Goal: Task Accomplishment & Management: Manage account settings

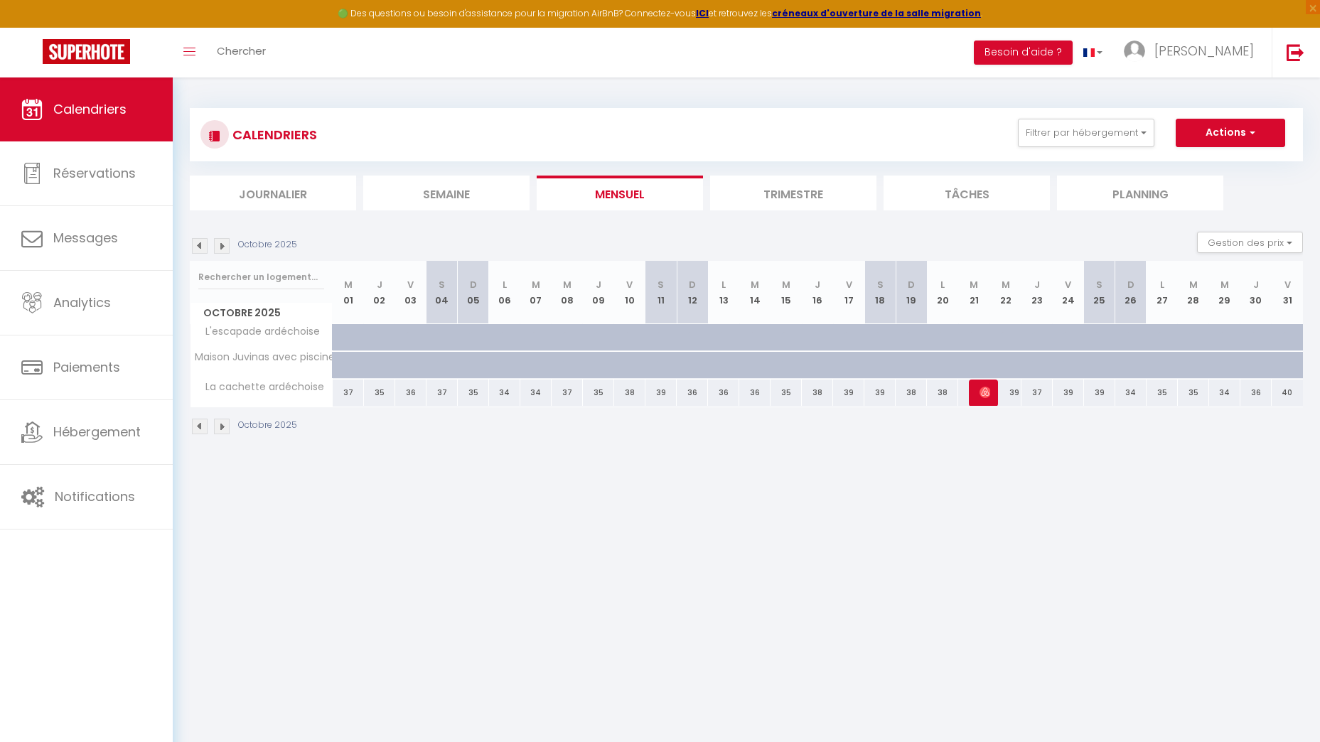
click at [198, 241] on img at bounding box center [200, 246] width 16 height 16
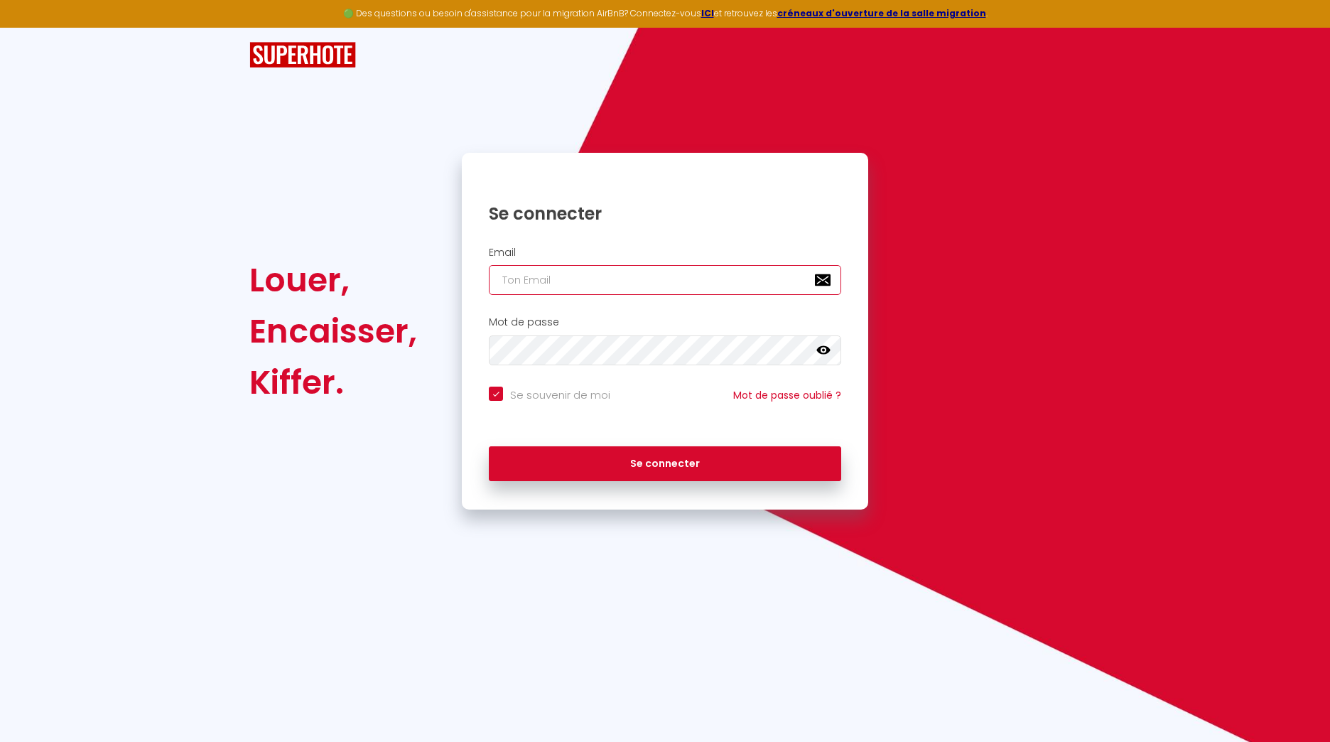
click at [531, 282] on input "email" at bounding box center [665, 280] width 352 height 30
click at [734, 96] on div "Louer, Encaisser, Kiffer. Se connecter Email Mot de passe false Se souvenir de …" at bounding box center [664, 269] width 831 height 482
drag, startPoint x: 641, startPoint y: 276, endPoint x: 633, endPoint y: 284, distance: 10.6
click at [641, 276] on input "email" at bounding box center [665, 280] width 352 height 30
type input "[EMAIL_ADDRESS][DOMAIN_NAME]"
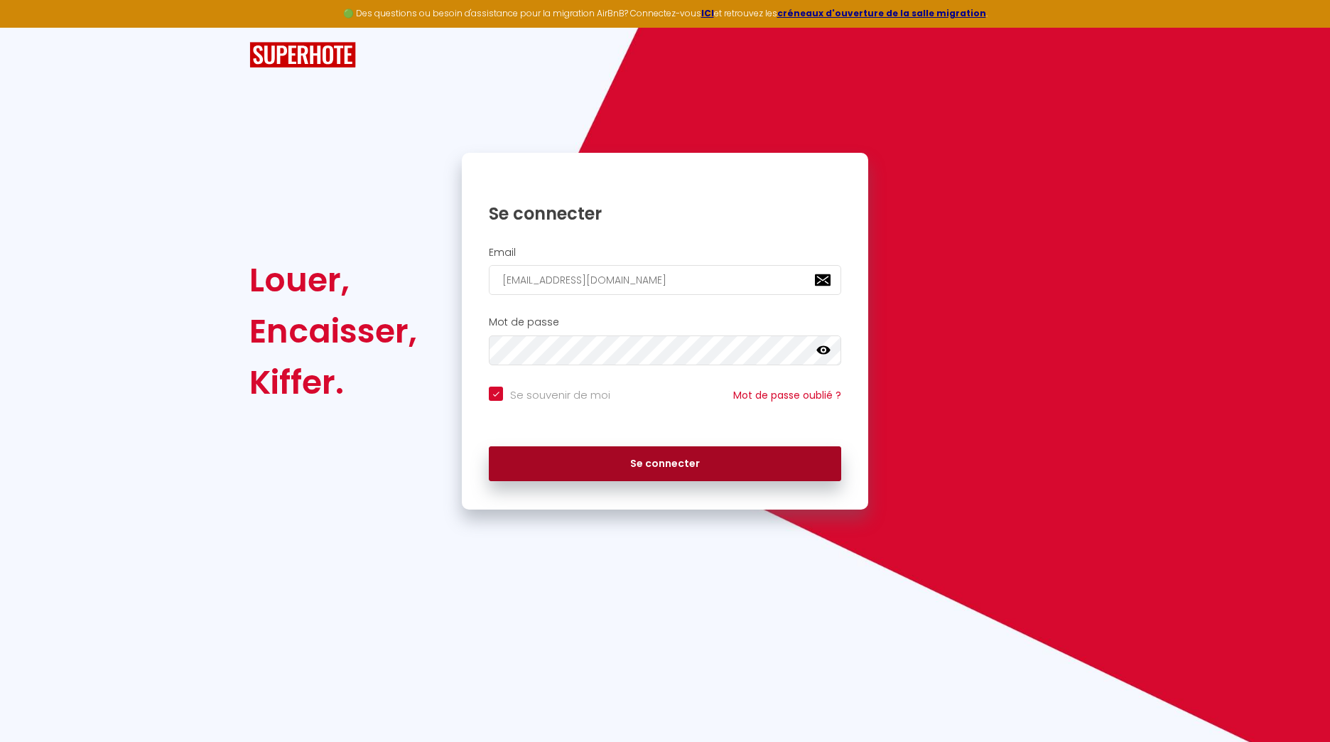
click at [650, 449] on button "Se connecter" at bounding box center [665, 464] width 352 height 36
checkbox input "true"
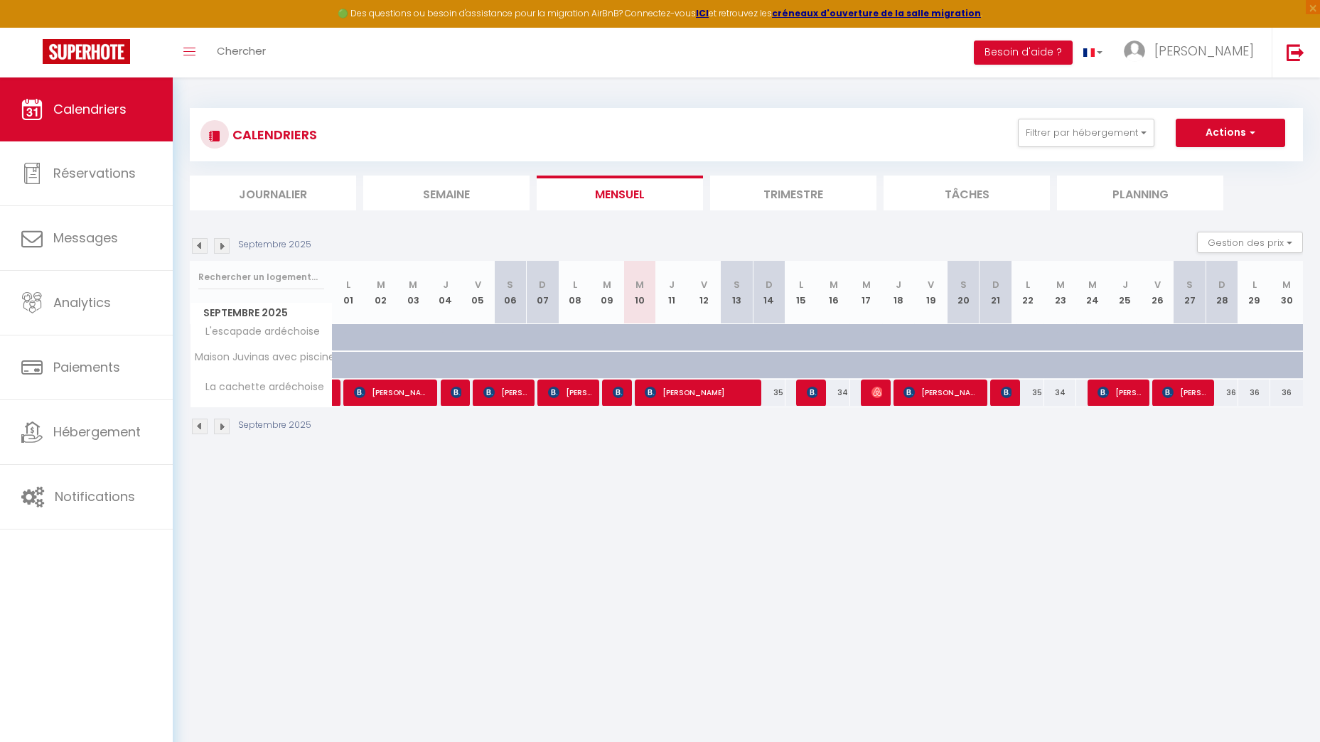
click at [228, 247] on img at bounding box center [222, 246] width 16 height 16
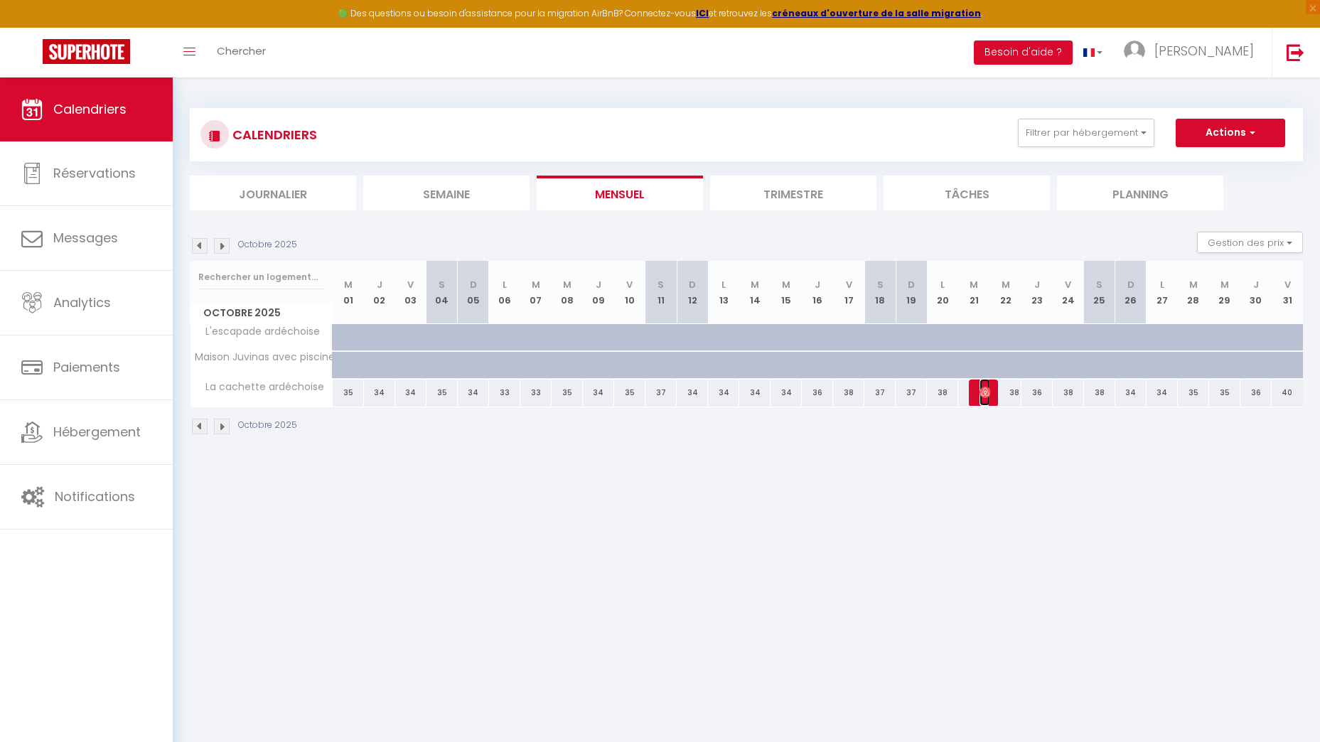
click at [982, 384] on span "[PERSON_NAME]" at bounding box center [984, 392] width 11 height 27
select select "OK"
select select "0"
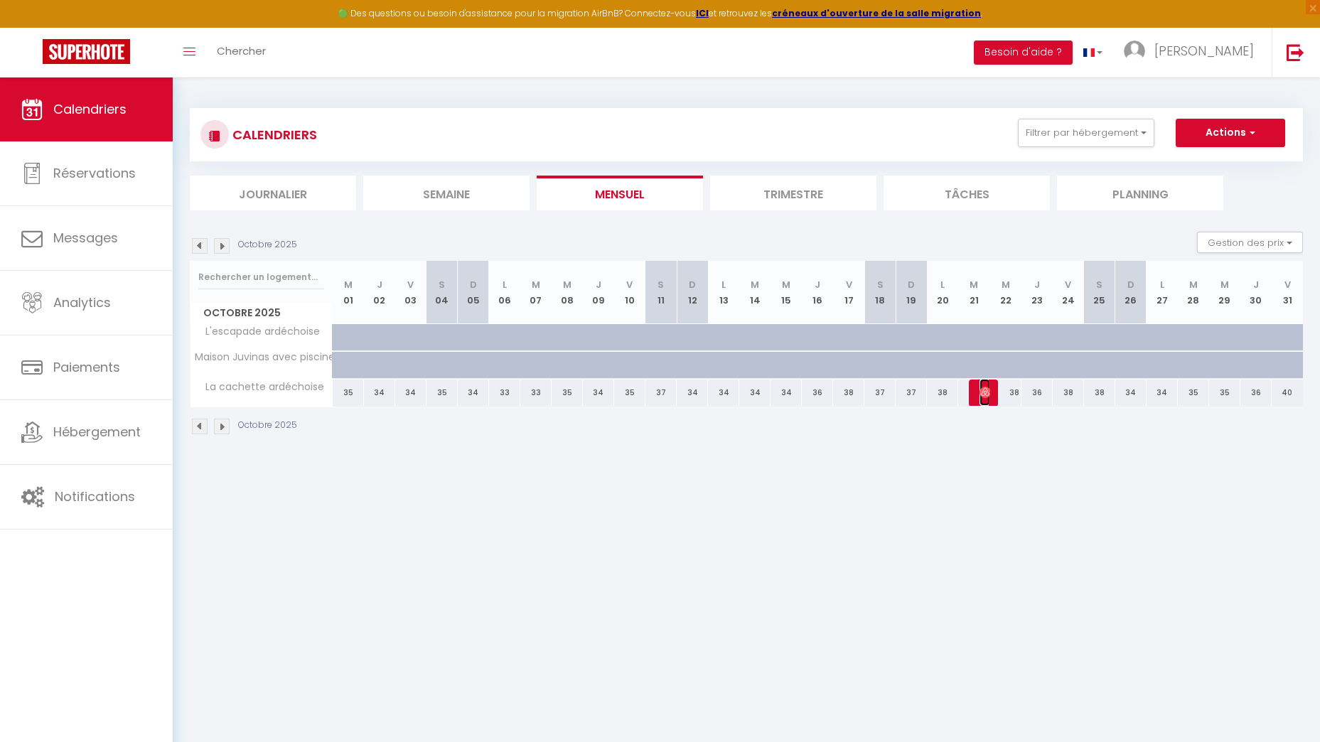
select select "1"
select select
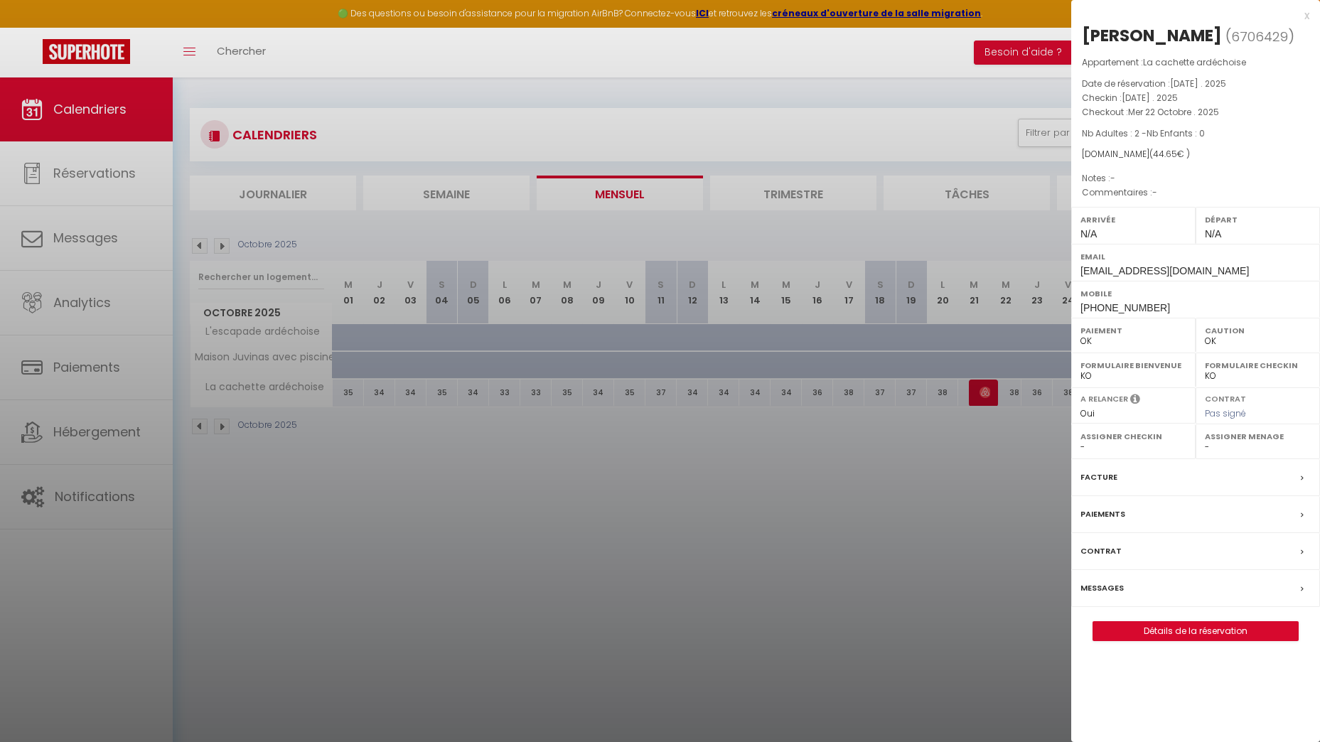
drag, startPoint x: 879, startPoint y: 473, endPoint x: 778, endPoint y: 420, distance: 114.1
click at [878, 471] on div at bounding box center [660, 371] width 1320 height 742
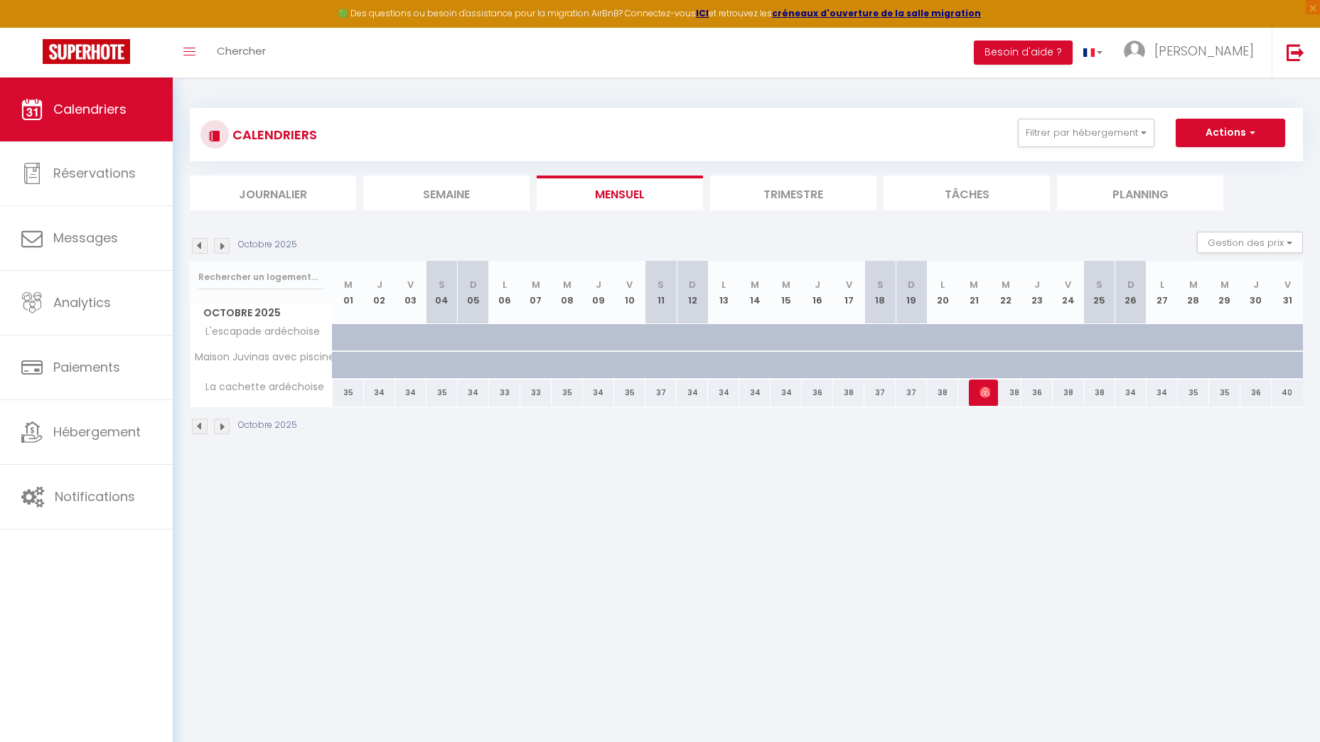
click at [193, 240] on img at bounding box center [200, 246] width 16 height 16
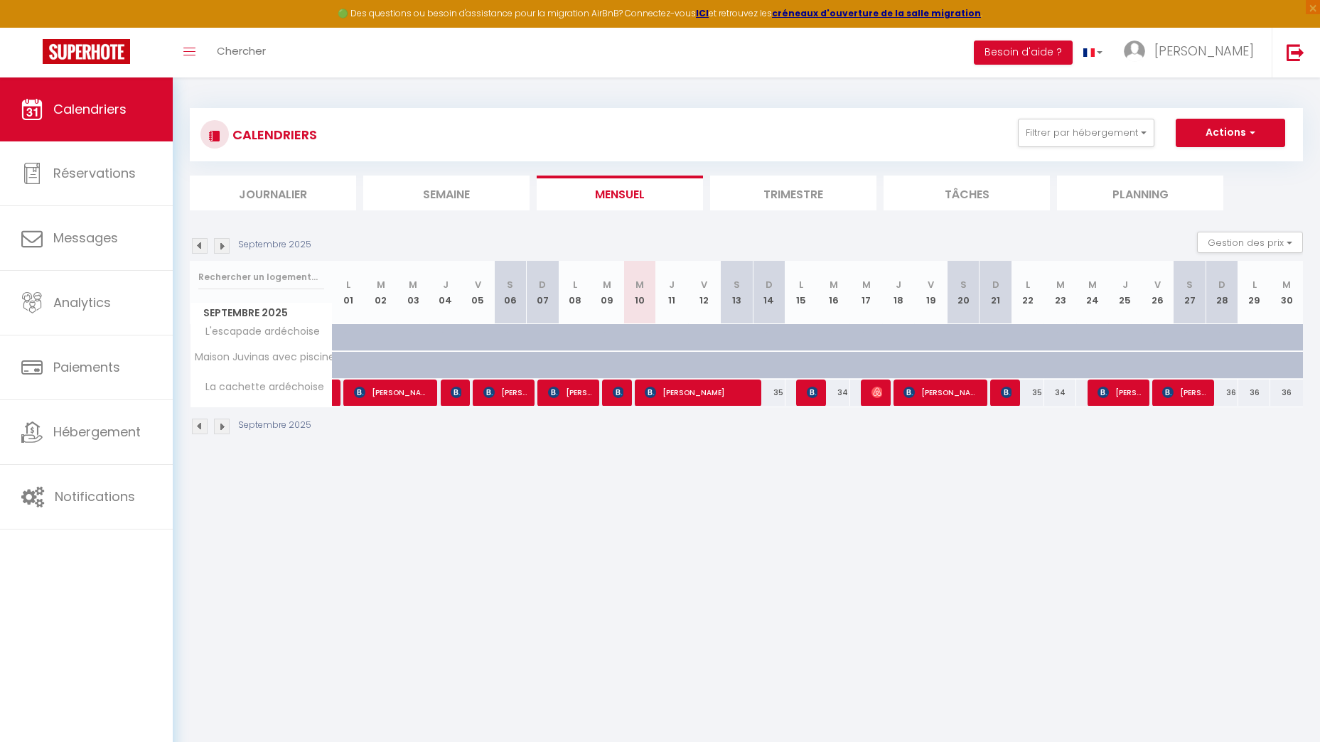
click at [227, 243] on img at bounding box center [222, 246] width 16 height 16
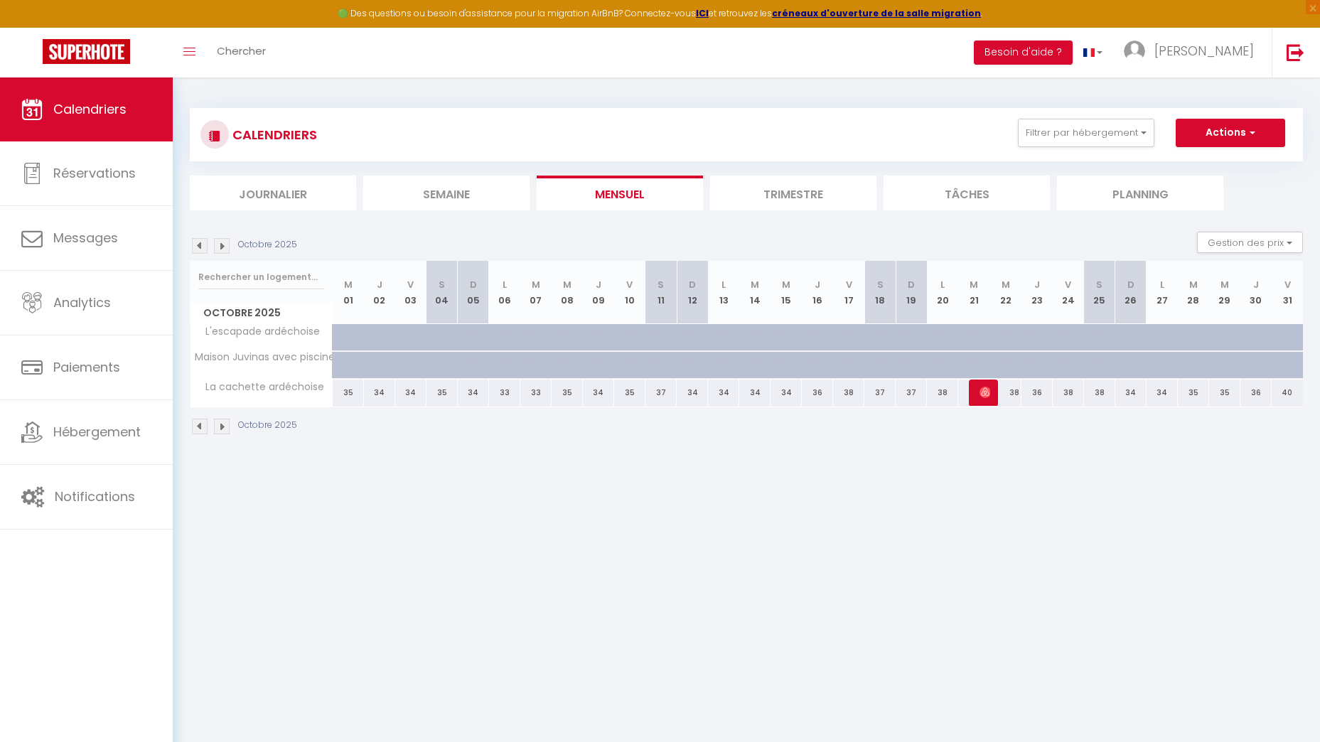
click at [195, 248] on img at bounding box center [200, 246] width 16 height 16
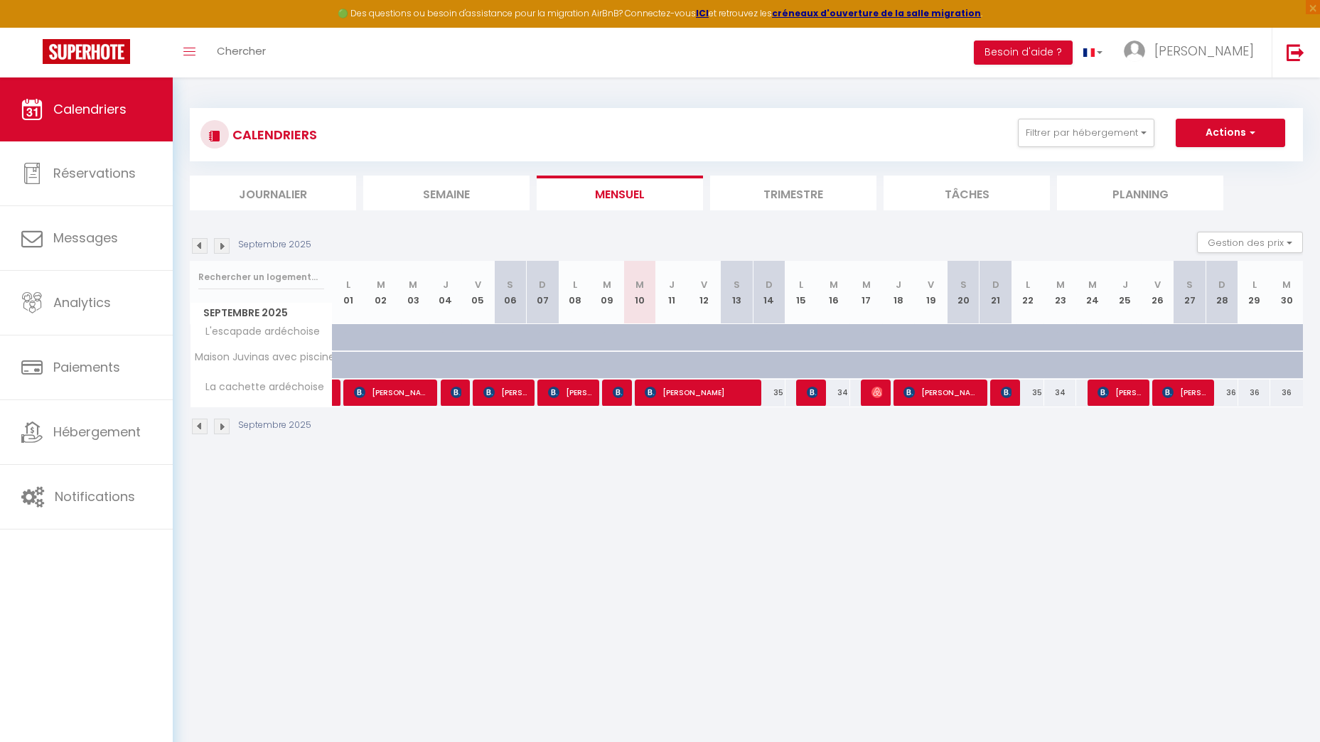
click at [582, 452] on div "CALENDRIERS Filtrer par hébergement Tous La cachette ardéchoise Maison Juvinas …" at bounding box center [746, 271] width 1147 height 389
click at [454, 393] on img at bounding box center [456, 392] width 11 height 11
select select "KO"
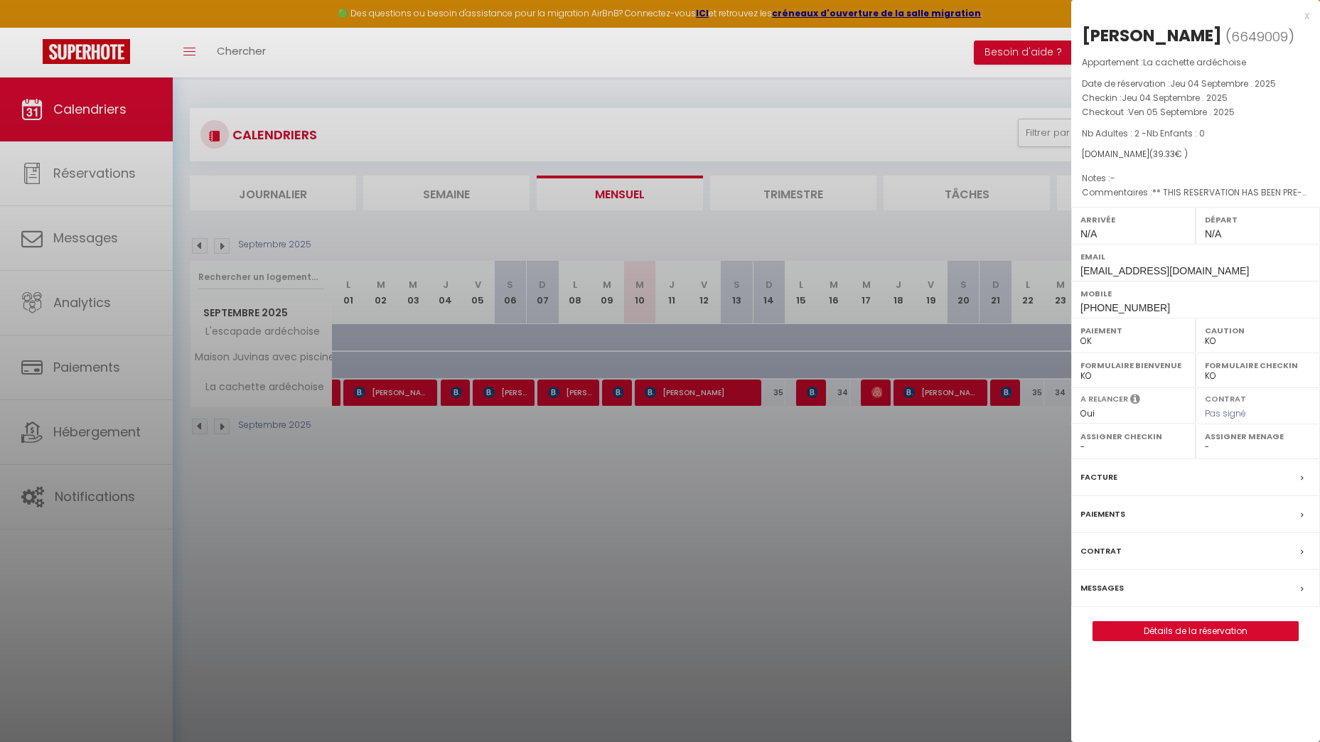
click at [486, 443] on div at bounding box center [660, 371] width 1320 height 742
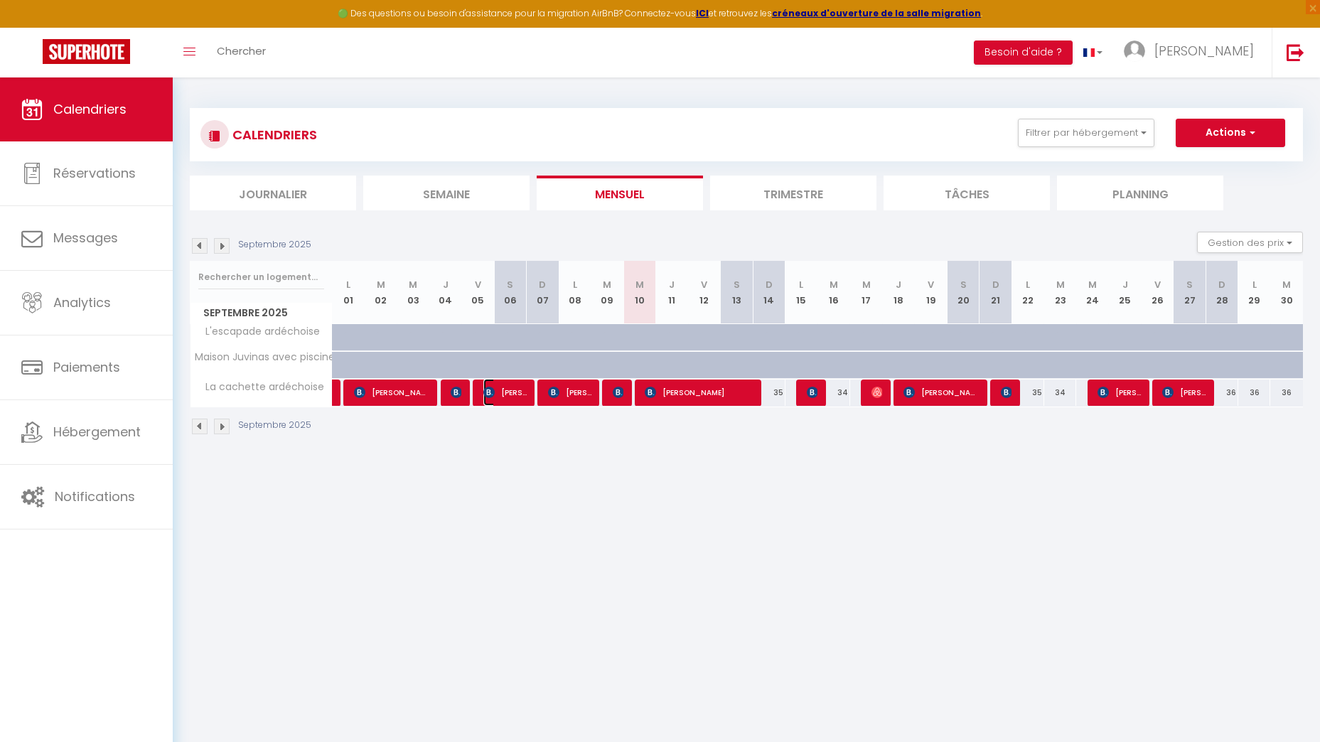
click at [499, 400] on span "[PERSON_NAME]" at bounding box center [504, 392] width 43 height 27
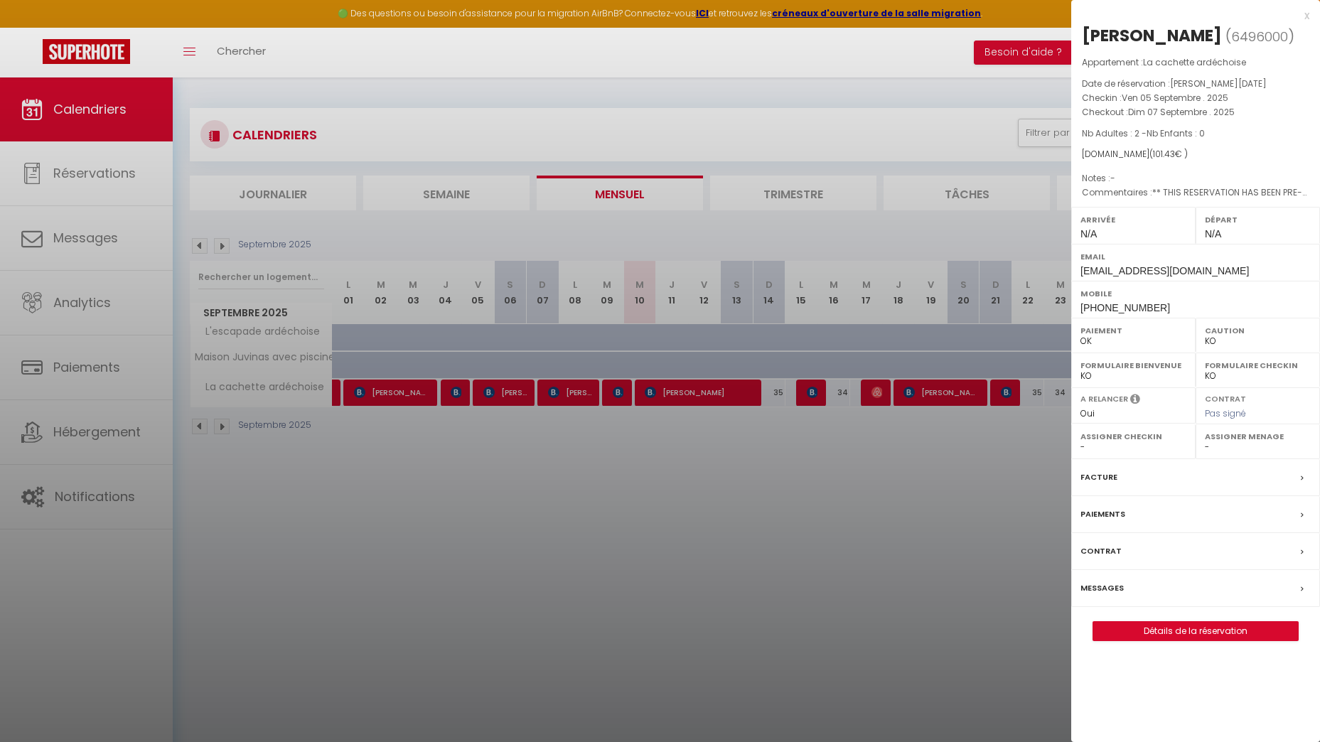
click at [506, 502] on div at bounding box center [660, 371] width 1320 height 742
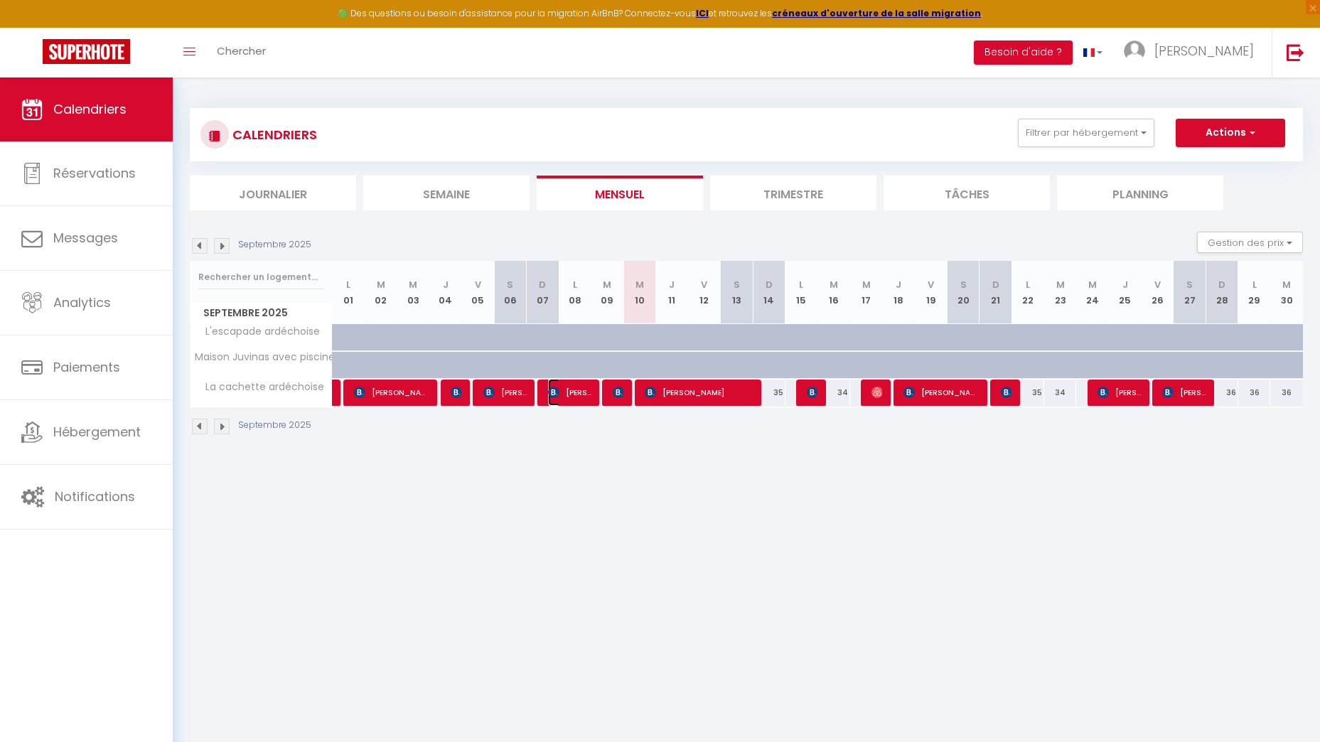
click at [558, 394] on img at bounding box center [553, 392] width 11 height 11
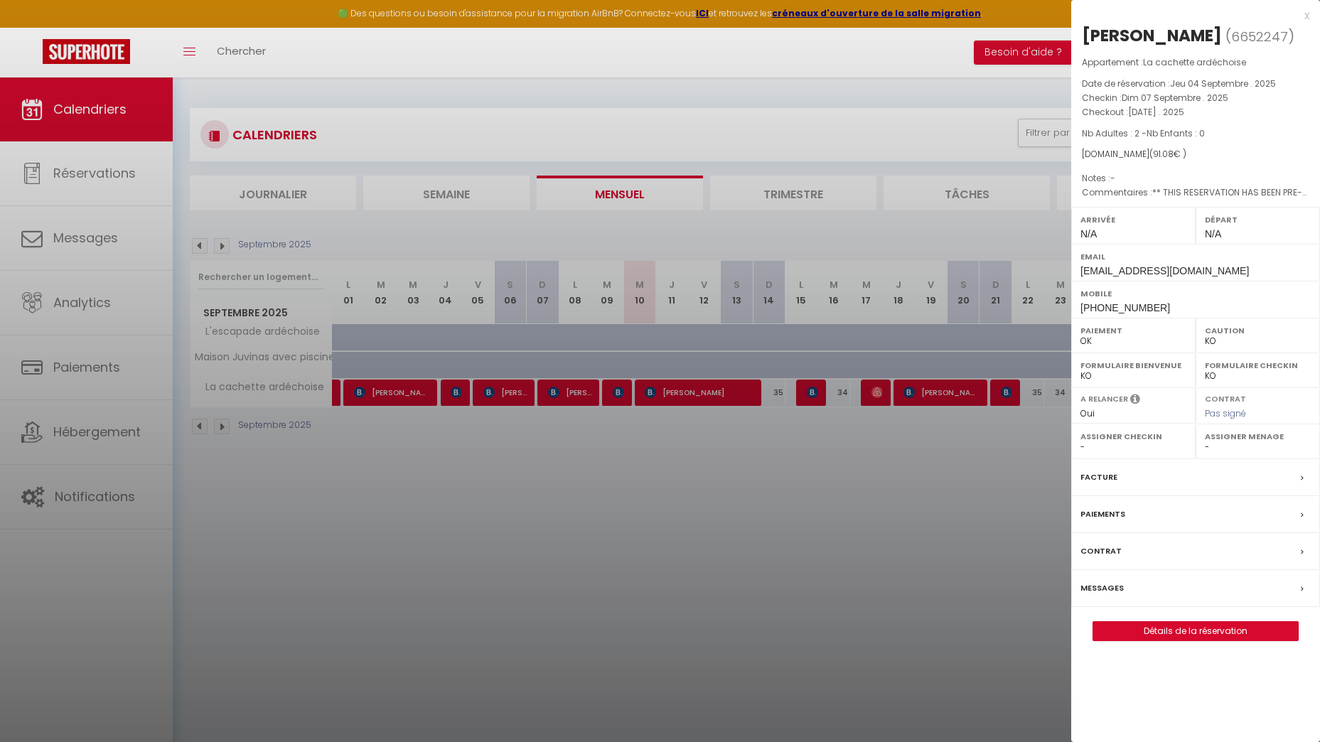
click at [618, 433] on div at bounding box center [660, 371] width 1320 height 742
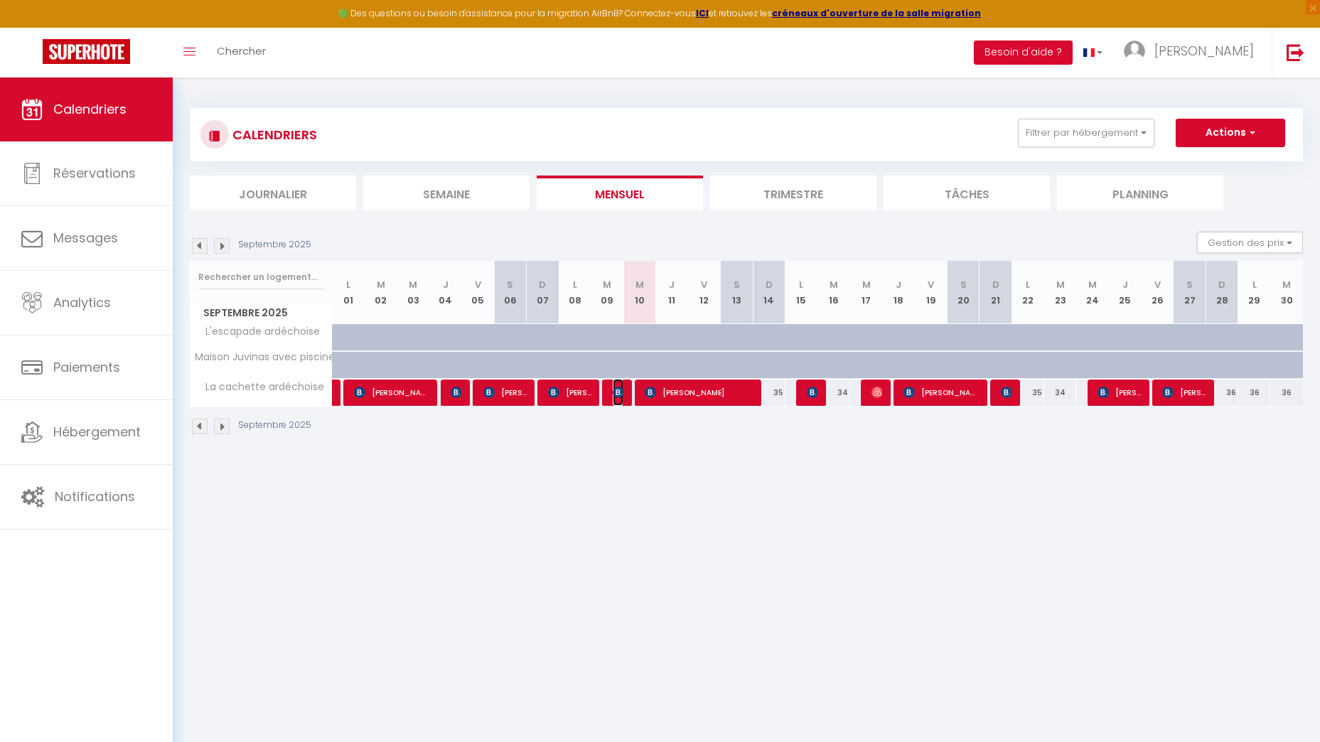
click at [613, 398] on span "[PERSON_NAME]" at bounding box center [618, 392] width 11 height 27
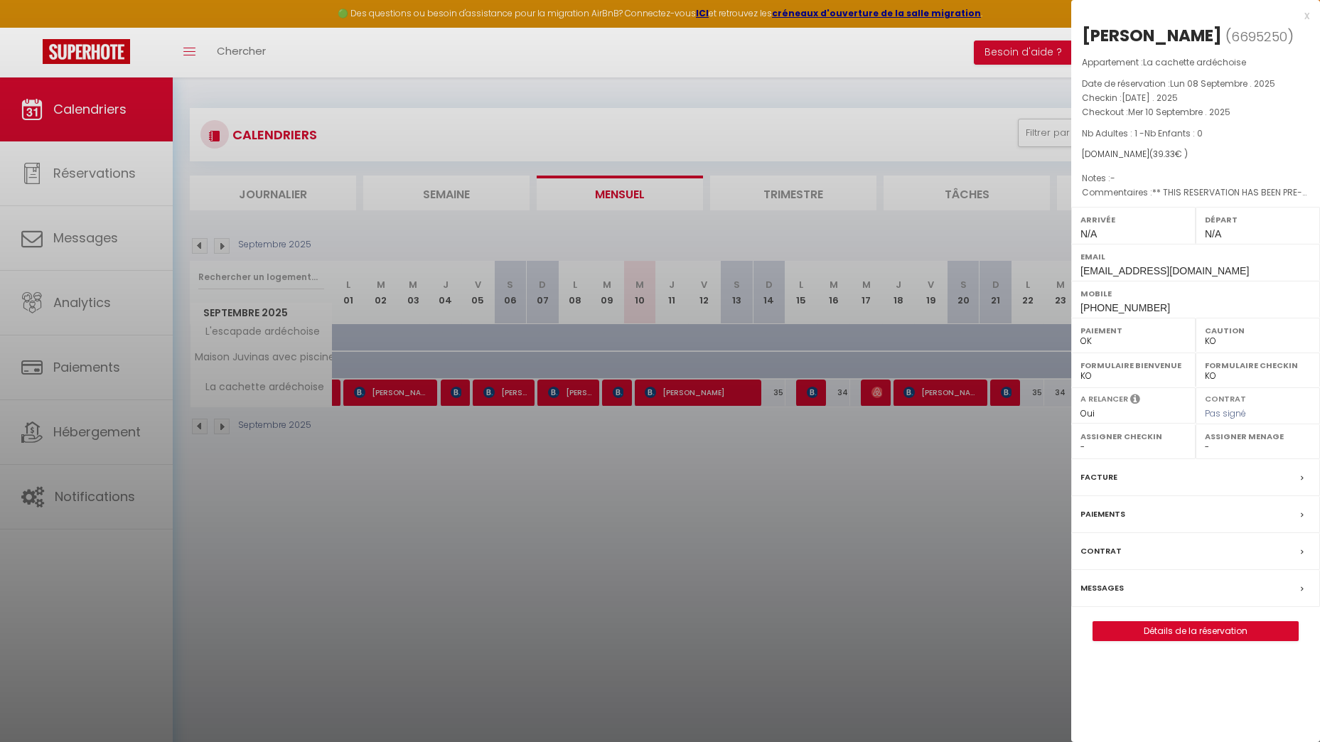
click at [576, 466] on div at bounding box center [660, 371] width 1320 height 742
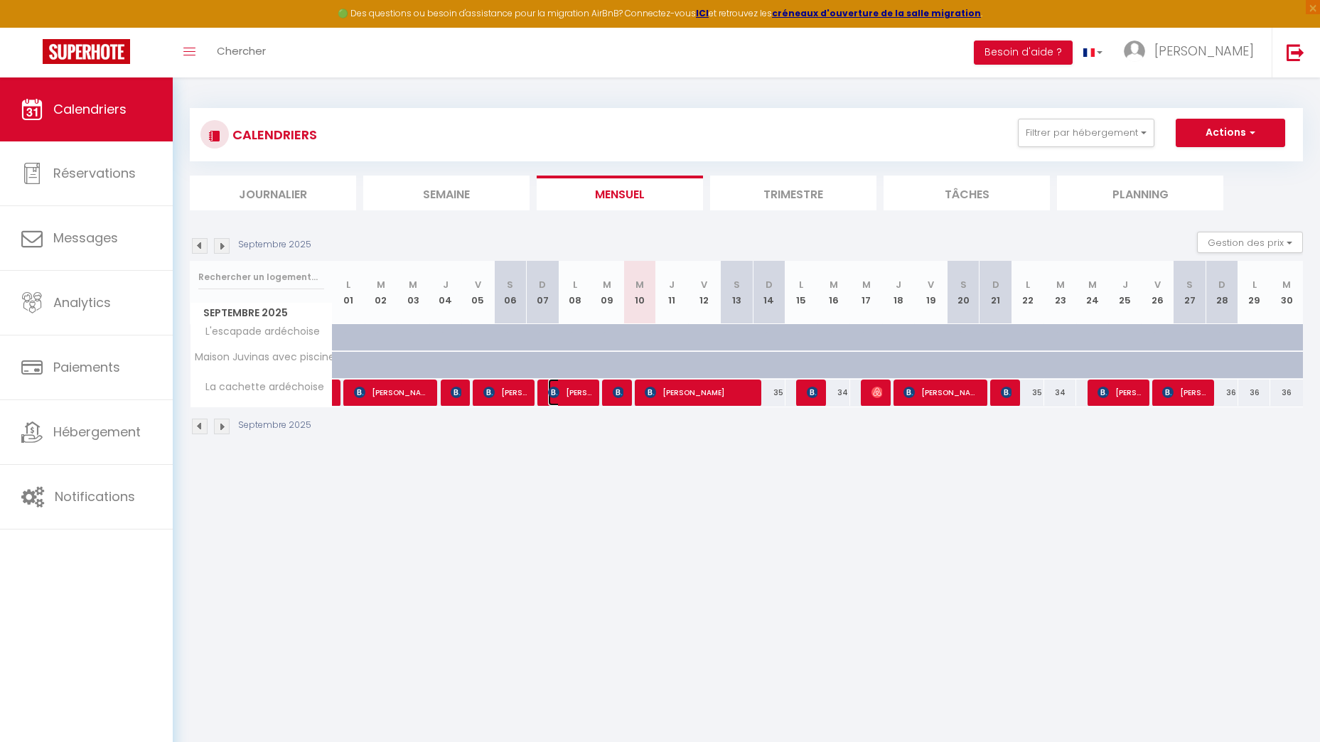
click at [570, 399] on span "[PERSON_NAME]" at bounding box center [569, 392] width 43 height 27
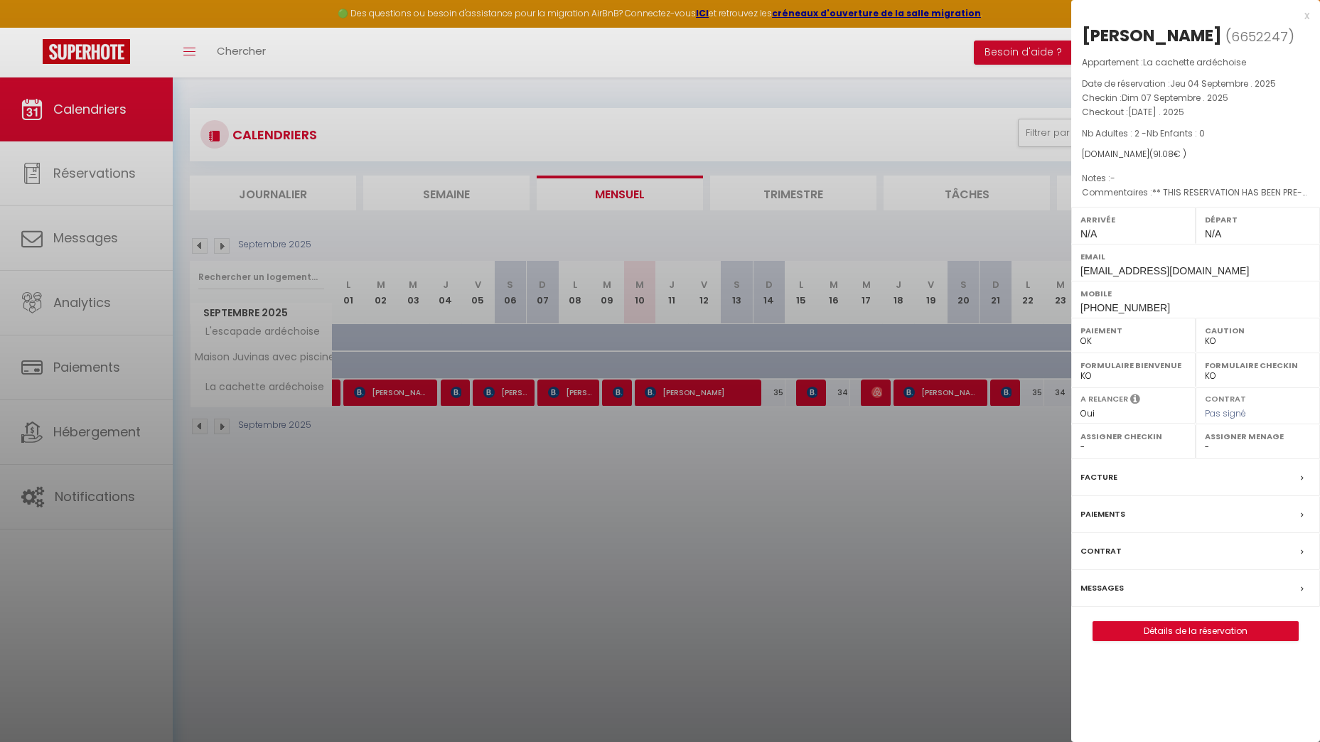
click at [622, 437] on div at bounding box center [660, 371] width 1320 height 742
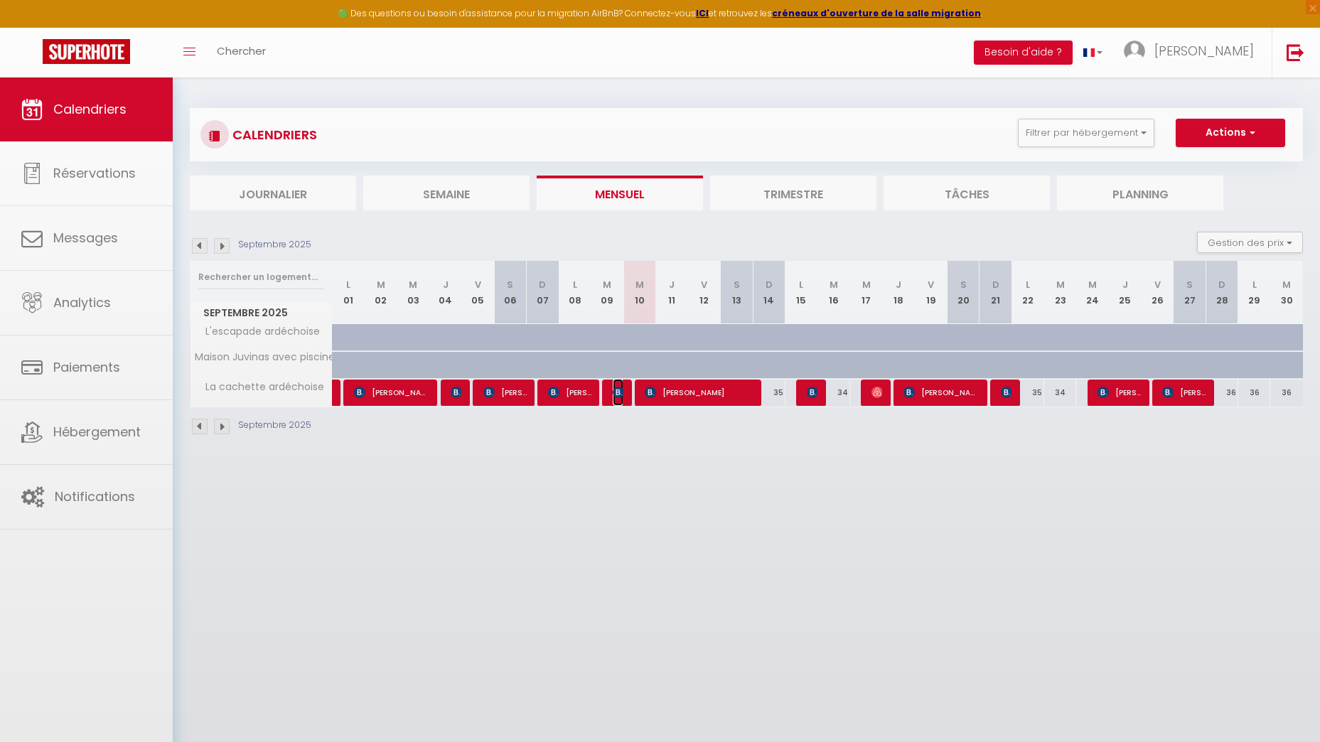
click at [619, 398] on span "[PERSON_NAME]" at bounding box center [618, 392] width 11 height 27
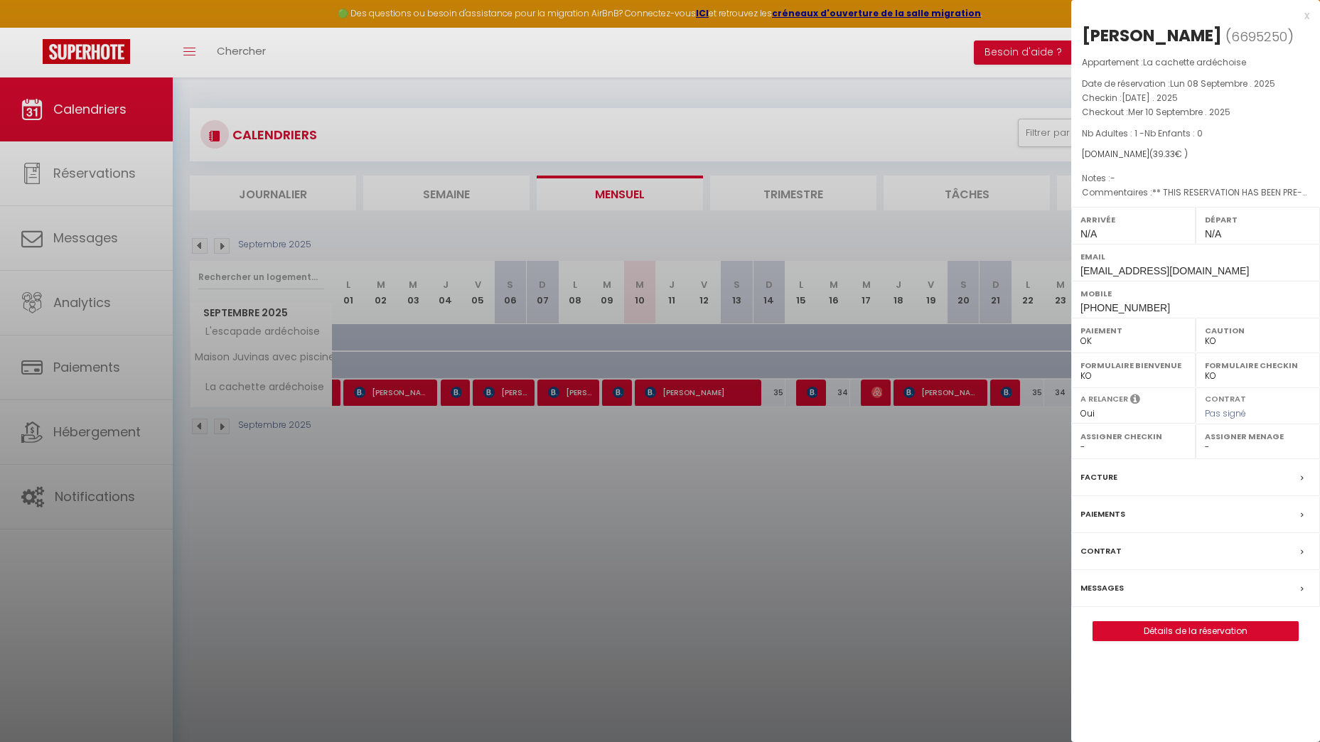
click at [588, 465] on div at bounding box center [660, 371] width 1320 height 742
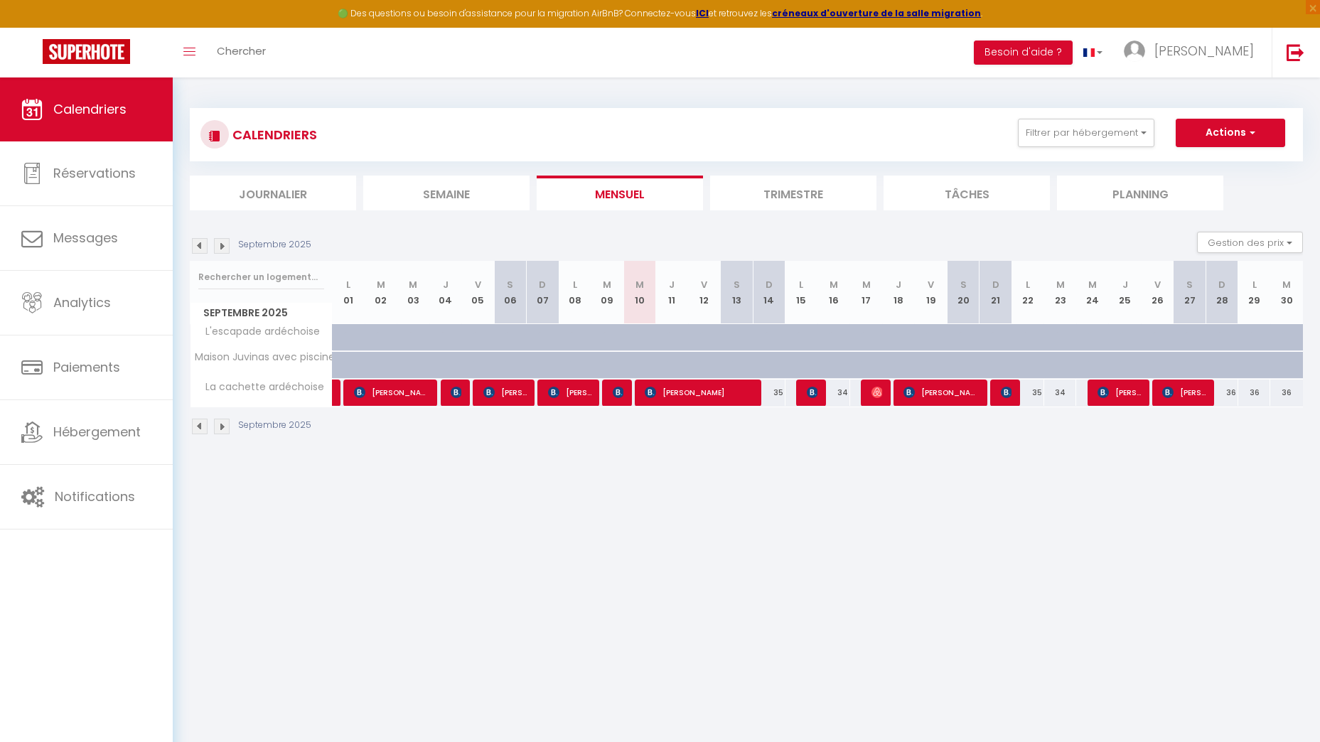
click at [720, 373] on div "220" at bounding box center [736, 365] width 33 height 26
type input "220"
type input "[DATE]"
type input "Dim 14 Septembre 2025"
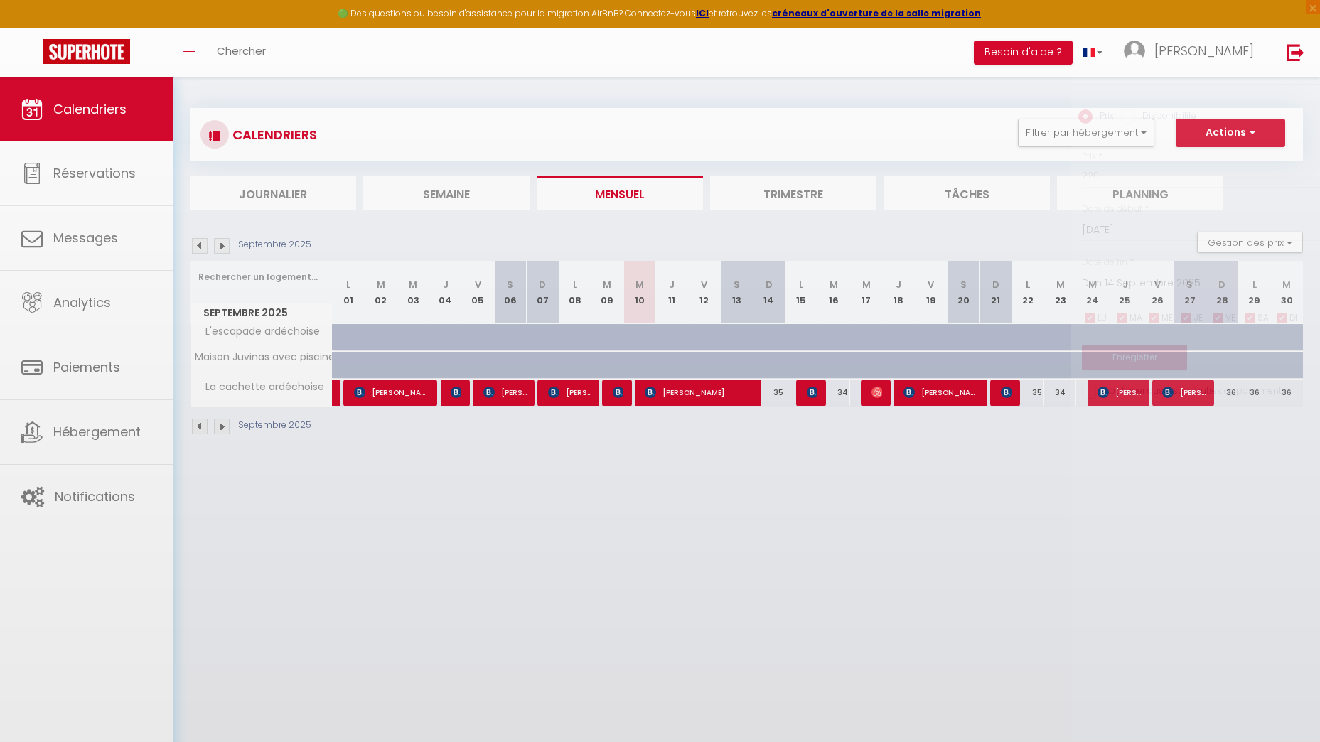
click at [720, 387] on div at bounding box center [660, 371] width 1320 height 742
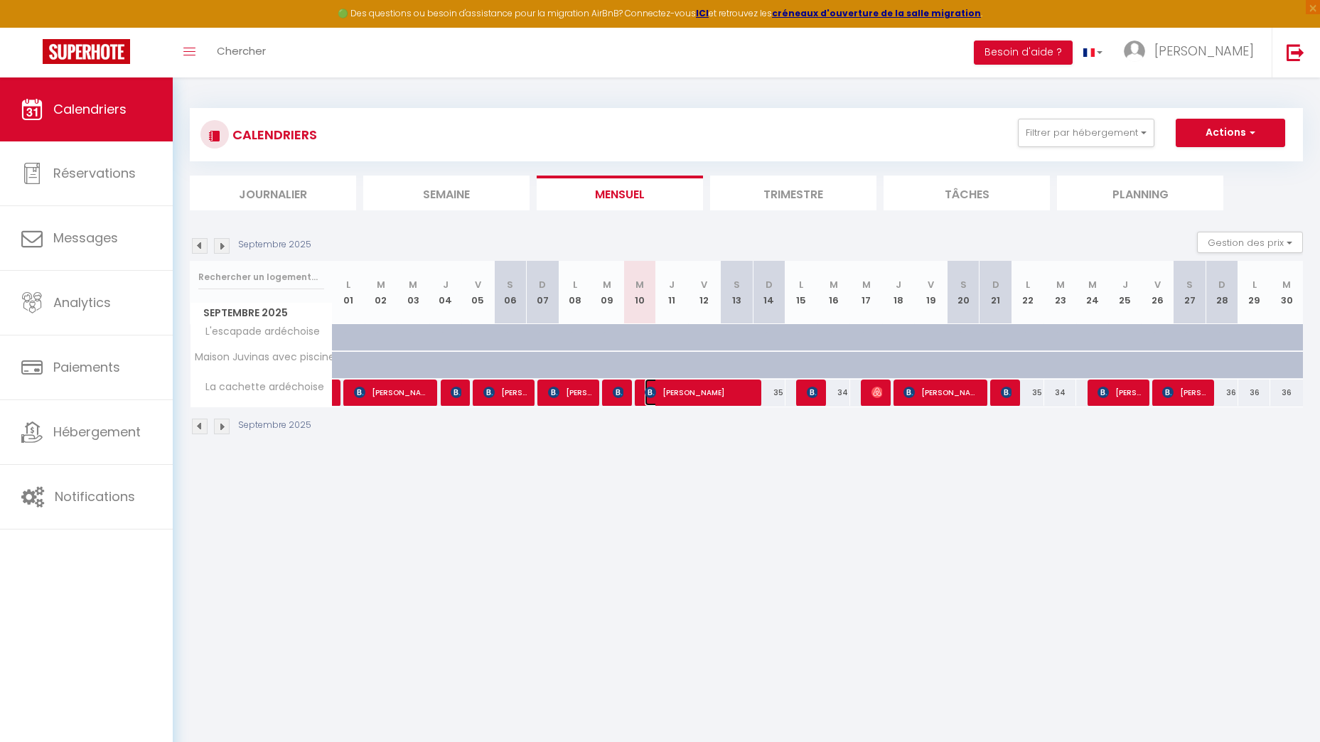
click at [720, 388] on span "[PERSON_NAME]" at bounding box center [699, 392] width 109 height 27
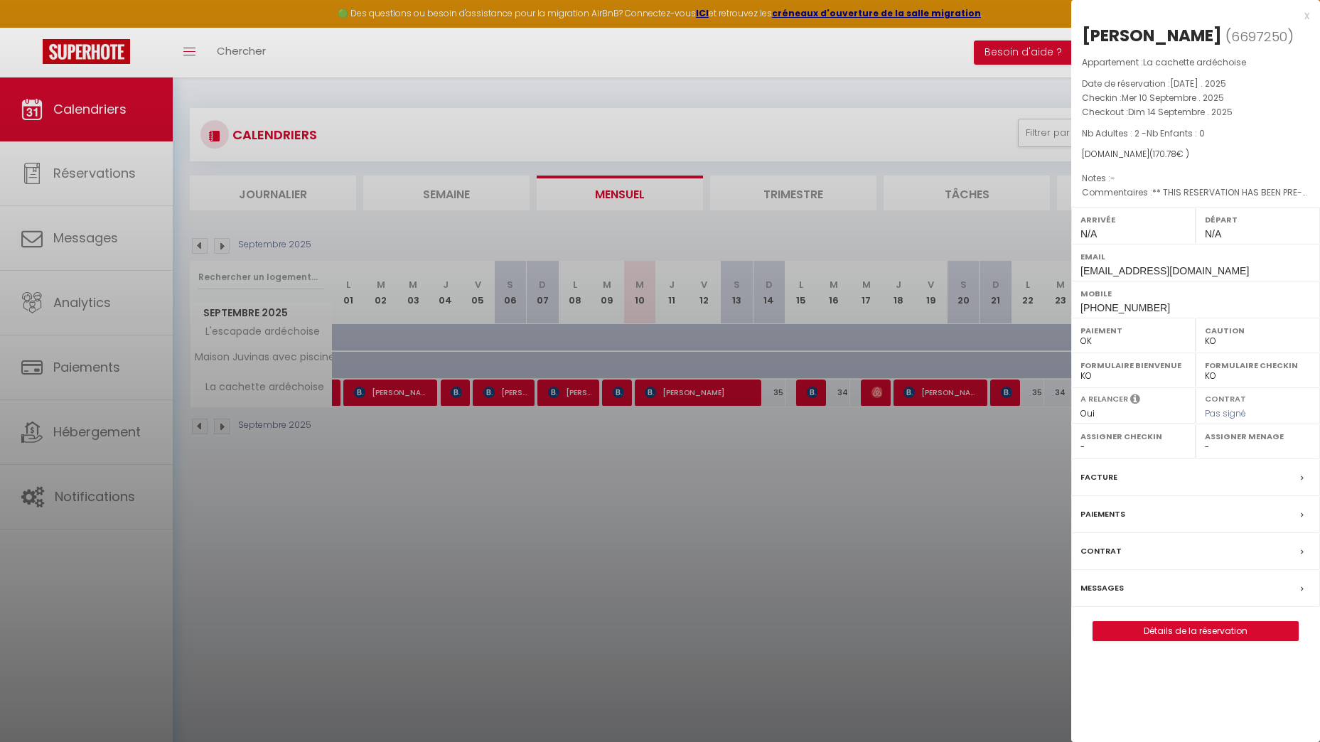
click at [683, 529] on div at bounding box center [660, 371] width 1320 height 742
